Goal: Information Seeking & Learning: Check status

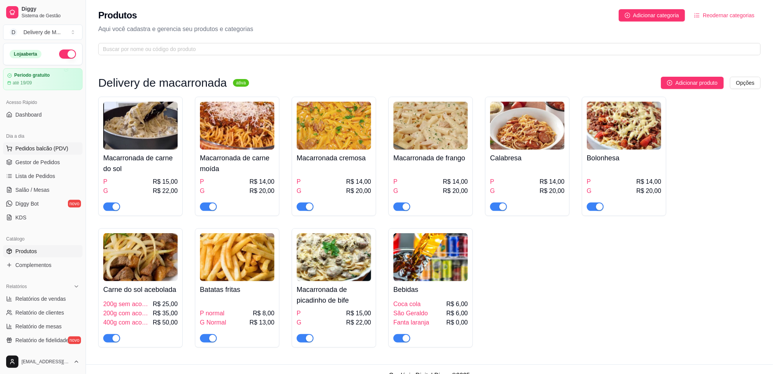
click at [36, 149] on span "Pedidos balcão (PDV)" at bounding box center [41, 149] width 53 height 8
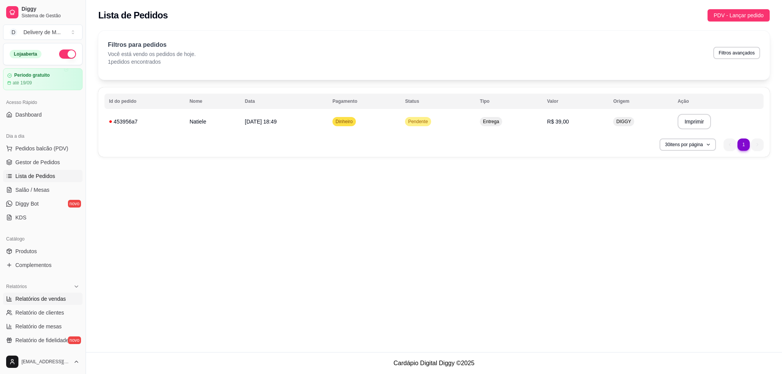
click at [48, 299] on span "Relatórios de vendas" at bounding box center [40, 299] width 51 height 8
select select "ALL"
select select "0"
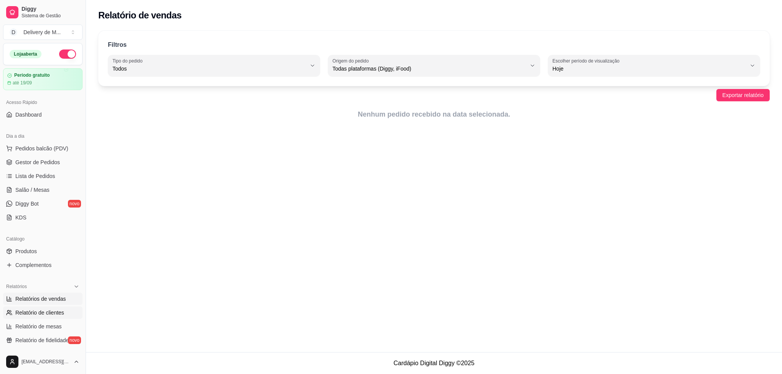
click at [35, 312] on span "Relatório de clientes" at bounding box center [39, 313] width 49 height 8
select select "30"
select select "HIGHEST_TOTAL_SPENT_WITH_ORDERS"
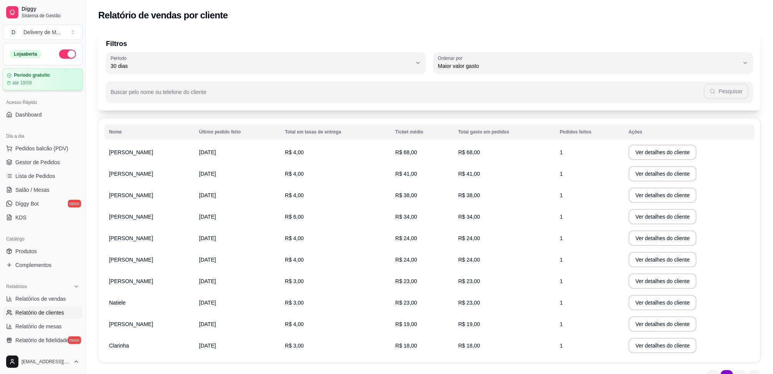
click at [33, 73] on article "Período gratuito" at bounding box center [32, 76] width 36 height 6
click at [29, 112] on span "Dashboard" at bounding box center [28, 115] width 26 height 8
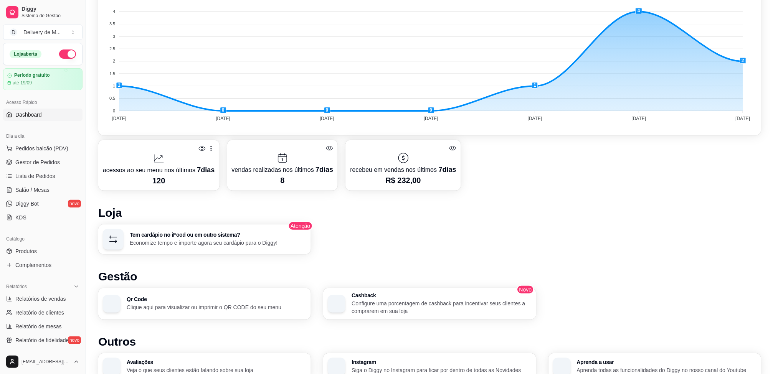
scroll to position [230, 0]
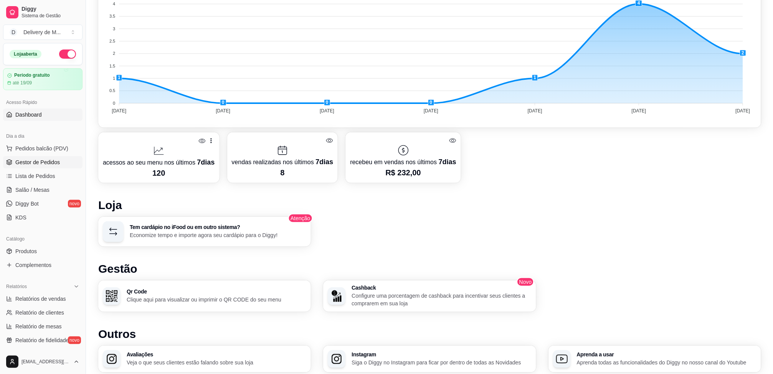
click at [41, 159] on span "Gestor de Pedidos" at bounding box center [37, 163] width 45 height 8
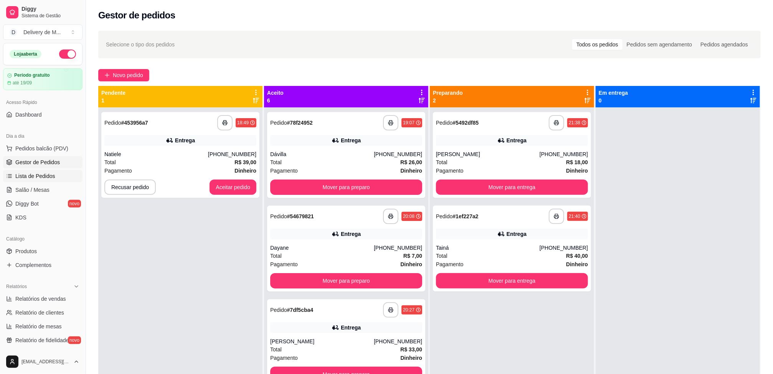
click at [33, 178] on span "Lista de Pedidos" at bounding box center [35, 176] width 40 height 8
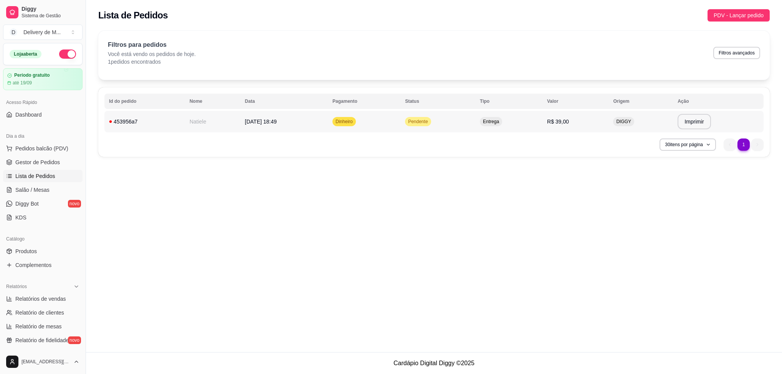
click at [293, 132] on td "[DATE] 18:49" at bounding box center [284, 122] width 88 height 22
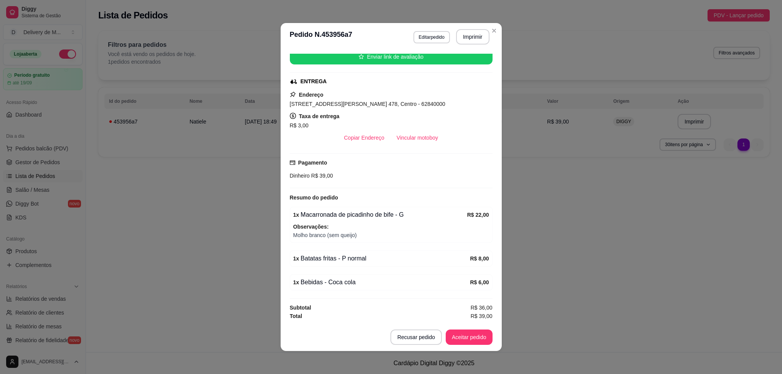
scroll to position [2, 0]
